Goal: Information Seeking & Learning: Find specific fact

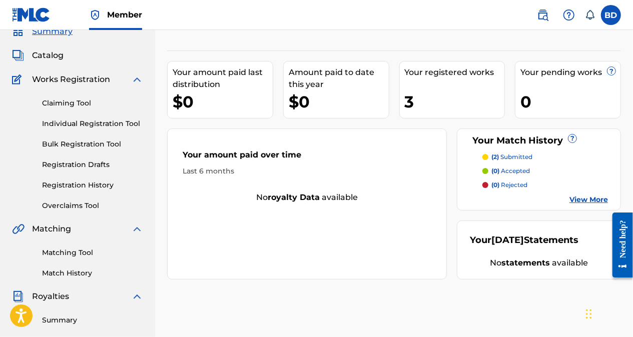
scroll to position [45, 0]
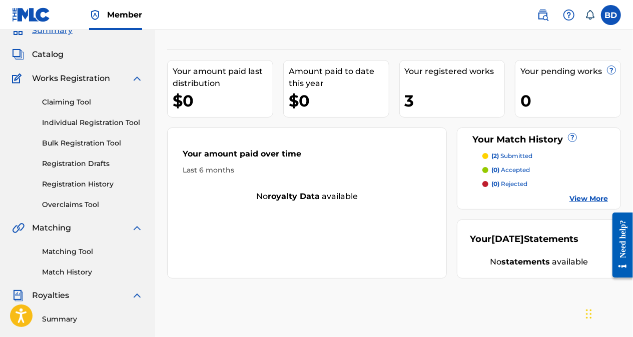
click at [590, 201] on link "View More" at bounding box center [589, 199] width 39 height 11
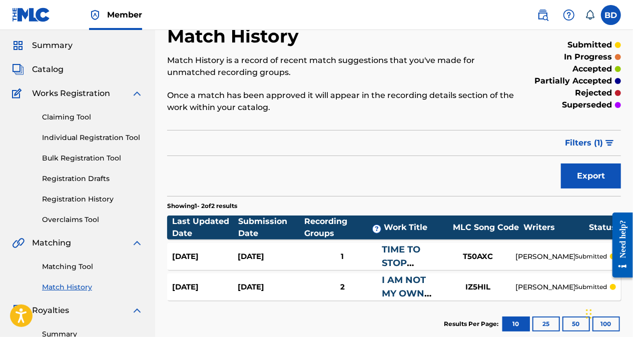
scroll to position [32, 0]
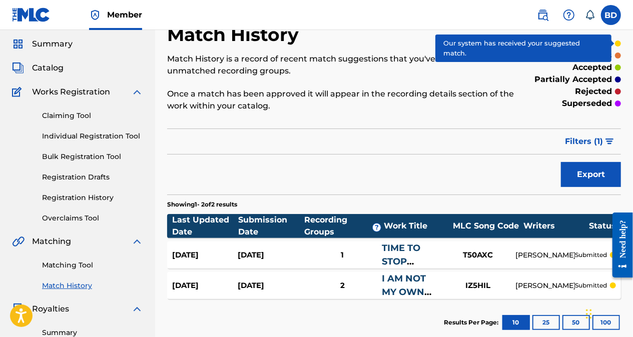
click at [438, 127] on div "Match History Match History is a record of recent match suggestions that you've…" at bounding box center [394, 185] width 454 height 323
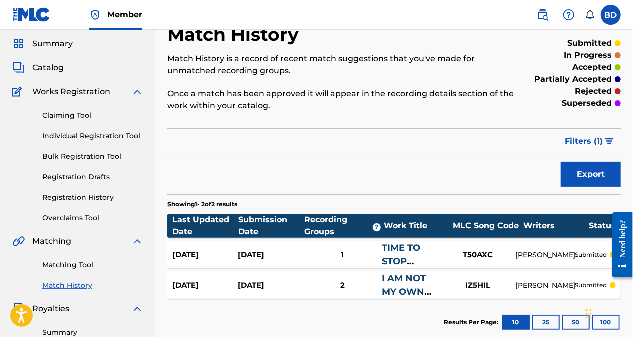
click at [633, 50] on div "Match History Match History is a record of recent match suggestions that you've…" at bounding box center [394, 283] width 478 height 518
click at [620, 44] on div at bounding box center [618, 44] width 6 height 6
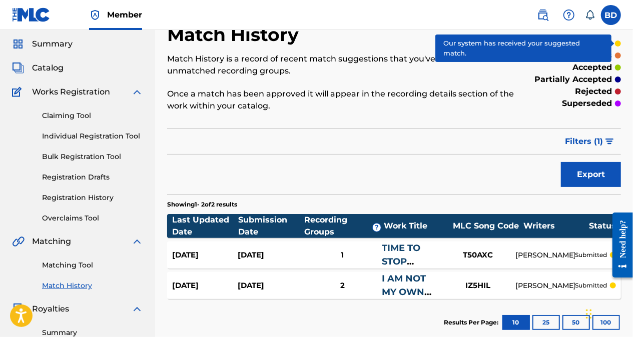
click at [525, 104] on div "superseded" at bounding box center [569, 104] width 105 height 12
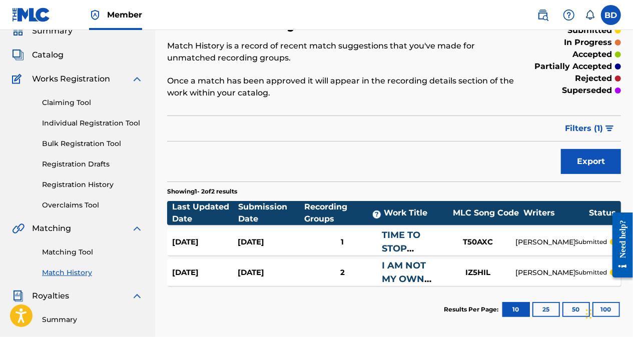
scroll to position [42, 0]
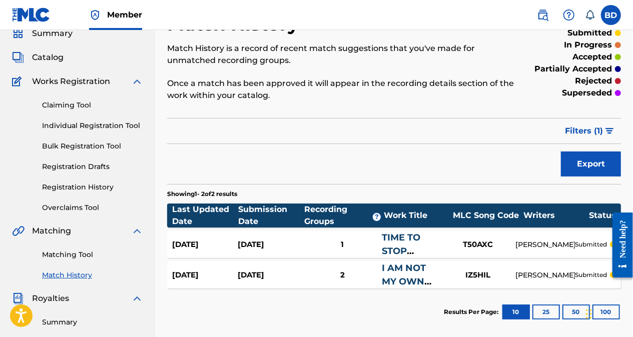
click at [547, 19] on img at bounding box center [543, 15] width 12 height 12
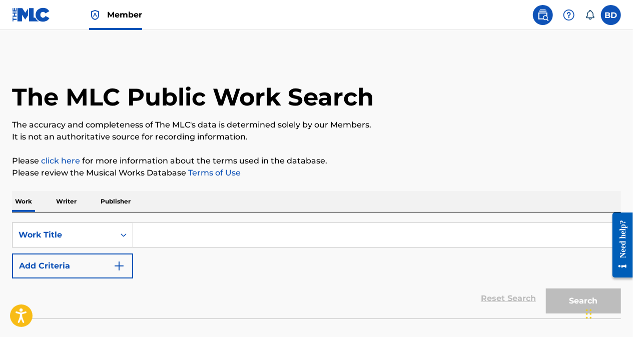
click at [74, 197] on p "Writer" at bounding box center [66, 201] width 27 height 21
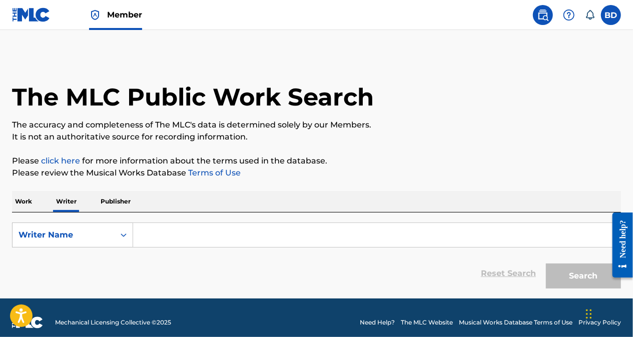
click at [249, 239] on input "Search Form" at bounding box center [377, 235] width 488 height 24
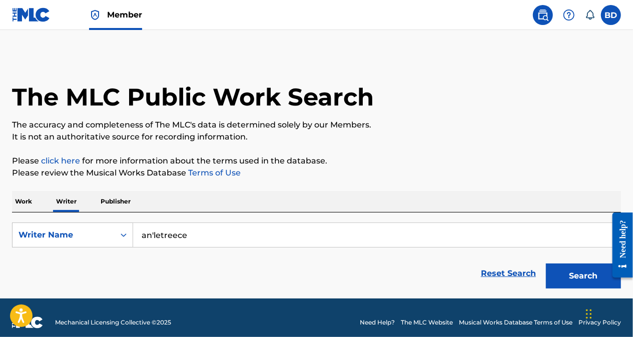
click at [573, 281] on button "Search" at bounding box center [583, 276] width 75 height 25
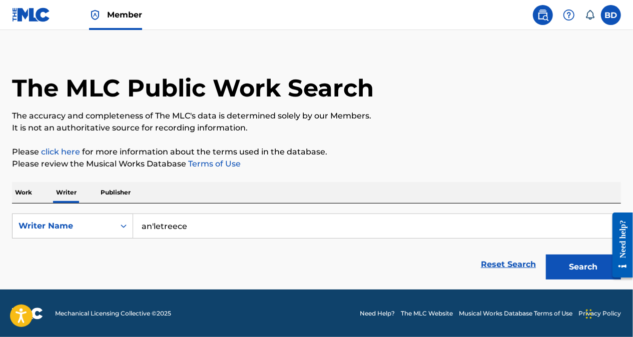
click at [581, 273] on button "Search" at bounding box center [583, 267] width 75 height 25
click at [155, 230] on input "an'letreece" at bounding box center [377, 226] width 488 height 24
click at [546, 255] on button "Search" at bounding box center [583, 267] width 75 height 25
click at [576, 269] on button "Search" at bounding box center [583, 267] width 75 height 25
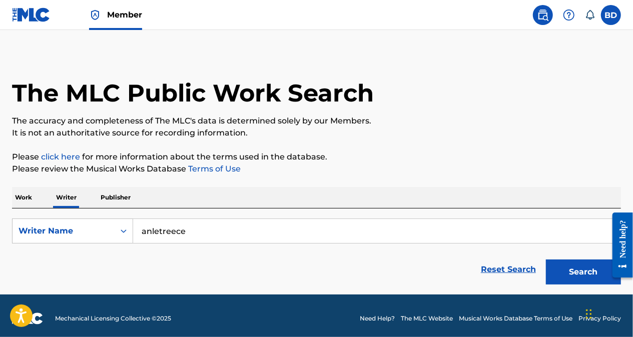
scroll to position [0, 0]
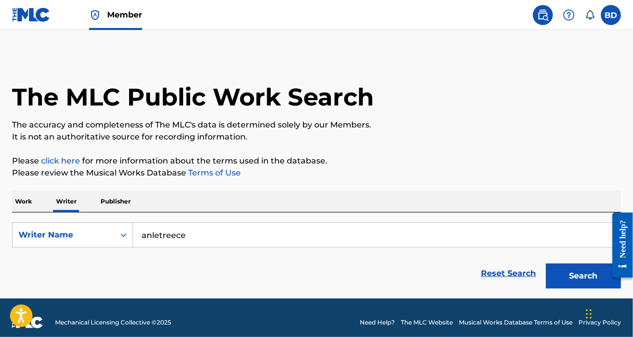
click at [227, 237] on input "anletreece" at bounding box center [377, 235] width 488 height 24
type input "a"
click at [578, 273] on button "Search" at bounding box center [583, 276] width 75 height 25
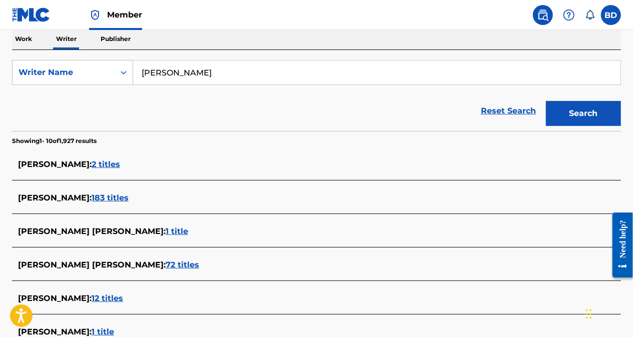
scroll to position [163, 0]
click at [224, 75] on input "[PERSON_NAME]" at bounding box center [377, 72] width 488 height 24
type input ""[PERSON_NAME]""
click at [581, 110] on button "Search" at bounding box center [583, 113] width 75 height 25
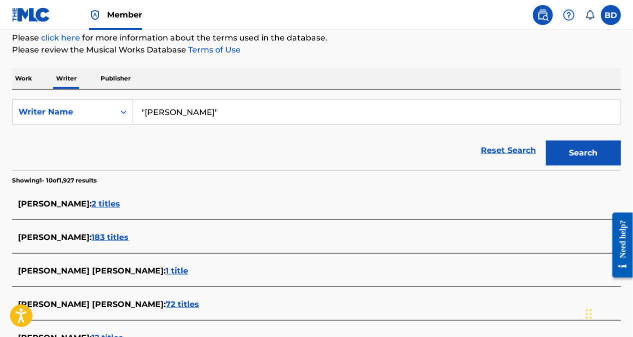
scroll to position [122, 0]
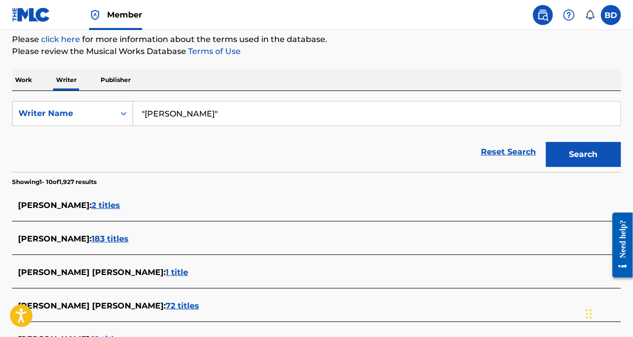
click at [613, 19] on label at bounding box center [611, 15] width 20 height 20
click at [611, 15] on input "BD [PERSON_NAME] [EMAIL_ADDRESS][DOMAIN_NAME] Notification Preferences Profile …" at bounding box center [611, 15] width 0 height 0
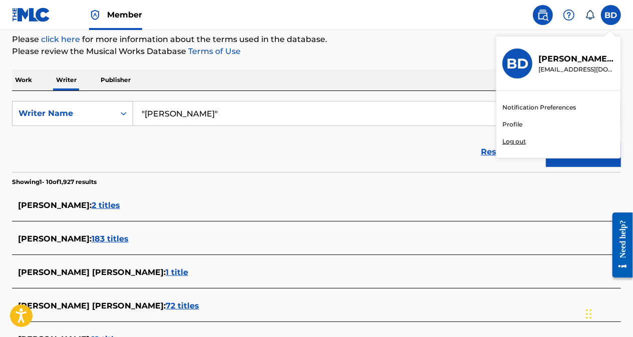
click at [522, 144] on div "Member BD BD [PERSON_NAME] [PERSON_NAME][EMAIL_ADDRESS][DOMAIN_NAME] Notificati…" at bounding box center [316, 256] width 633 height 756
